Goal: Navigation & Orientation: Find specific page/section

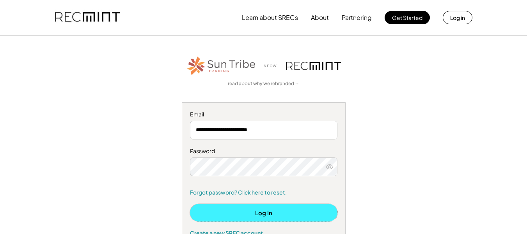
click at [273, 214] on button "Log In" at bounding box center [263, 213] width 147 height 18
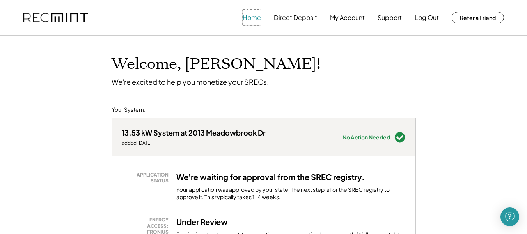
click at [248, 20] on button "Home" at bounding box center [252, 18] width 18 height 16
click at [350, 20] on button "My Account" at bounding box center [347, 18] width 35 height 16
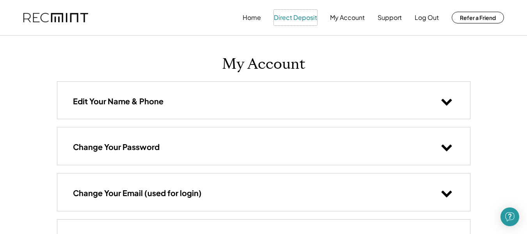
click at [304, 16] on button "Direct Deposit" at bounding box center [295, 18] width 43 height 16
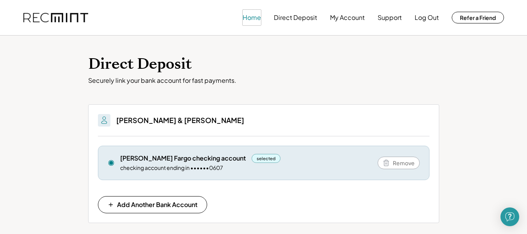
click at [255, 17] on button "Home" at bounding box center [252, 18] width 18 height 16
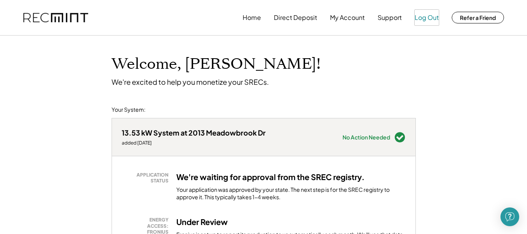
click at [426, 16] on button "Log Out" at bounding box center [427, 18] width 24 height 16
